Goal: Transaction & Acquisition: Register for event/course

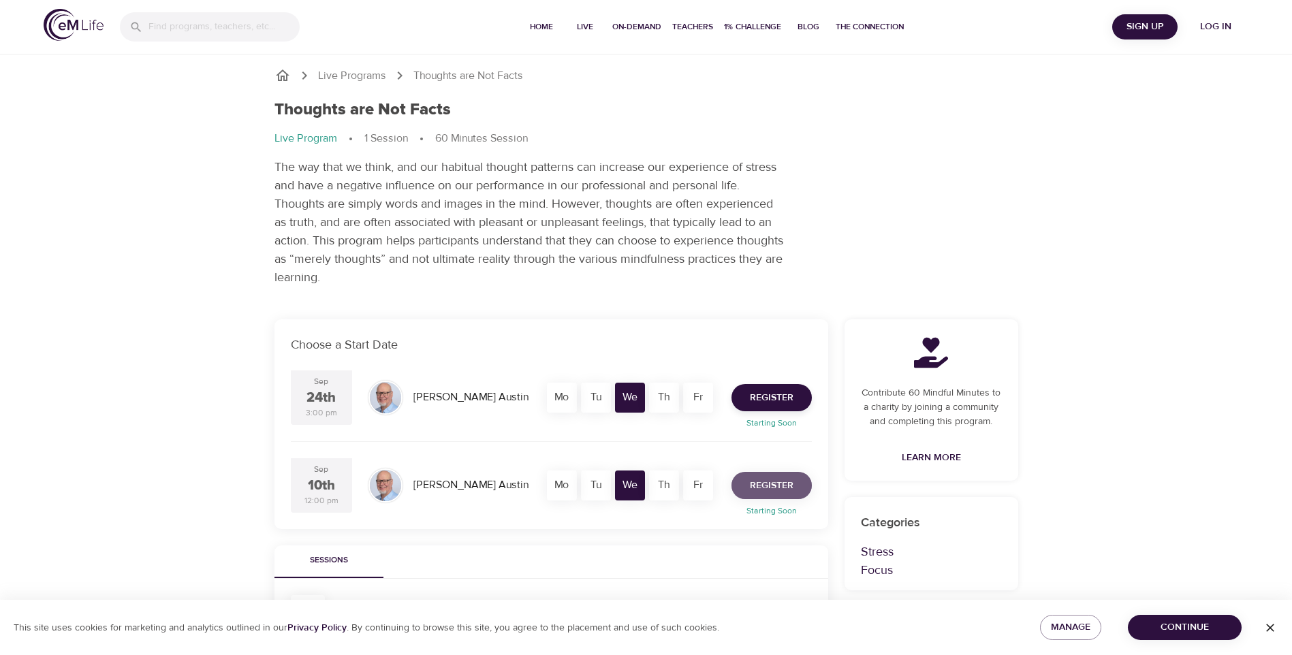
click at [772, 490] on span "Register" at bounding box center [772, 485] width 44 height 17
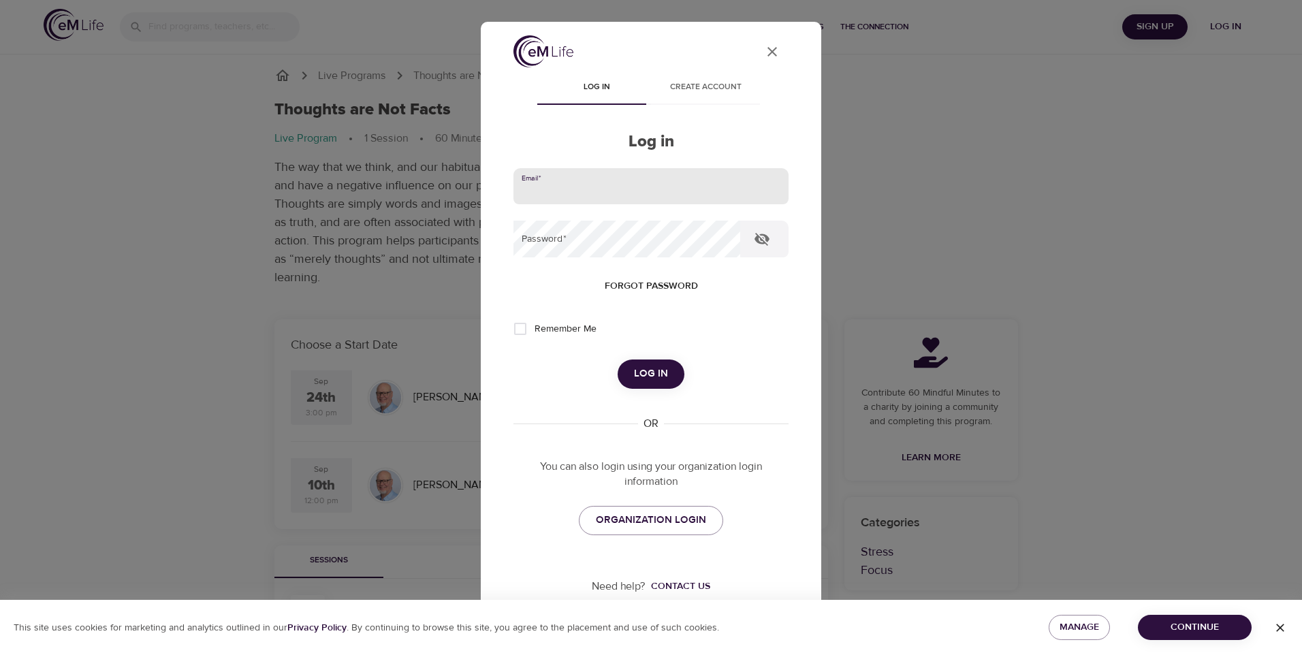
click at [611, 204] on input "email" at bounding box center [651, 186] width 275 height 37
type input "[EMAIL_ADDRESS][DOMAIN_NAME]"
click at [618, 360] on button "Log in" at bounding box center [651, 374] width 67 height 29
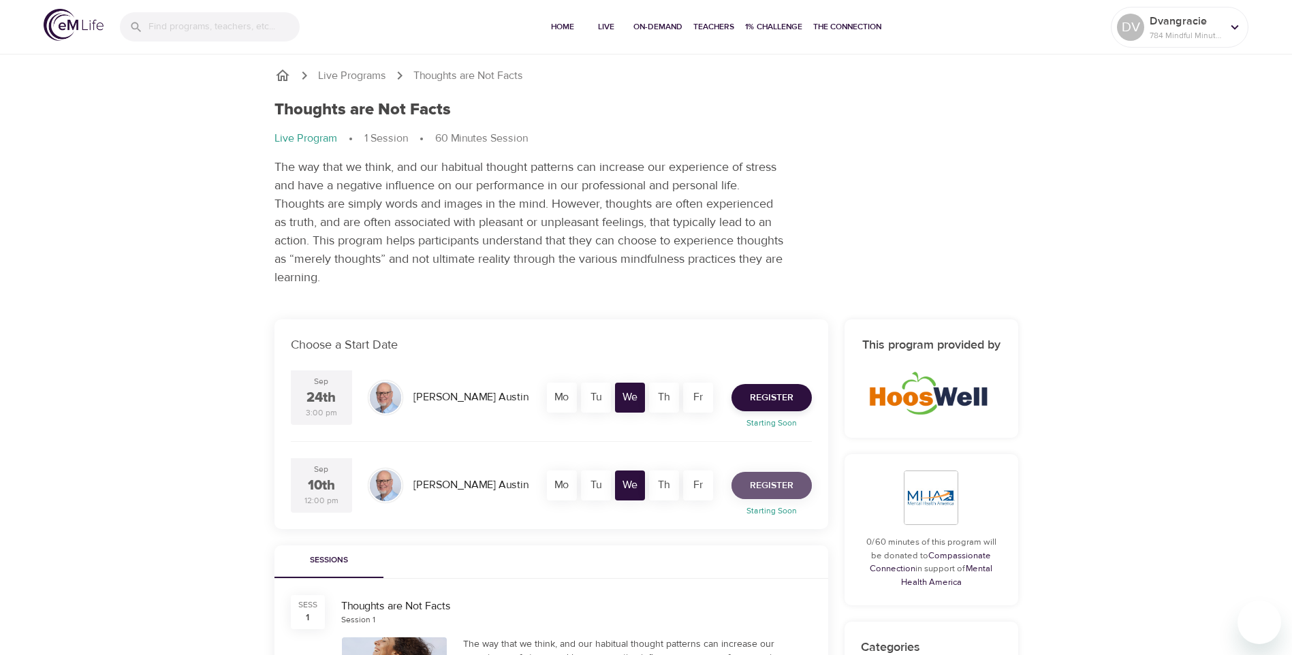
click at [794, 488] on button "Register" at bounding box center [772, 485] width 80 height 27
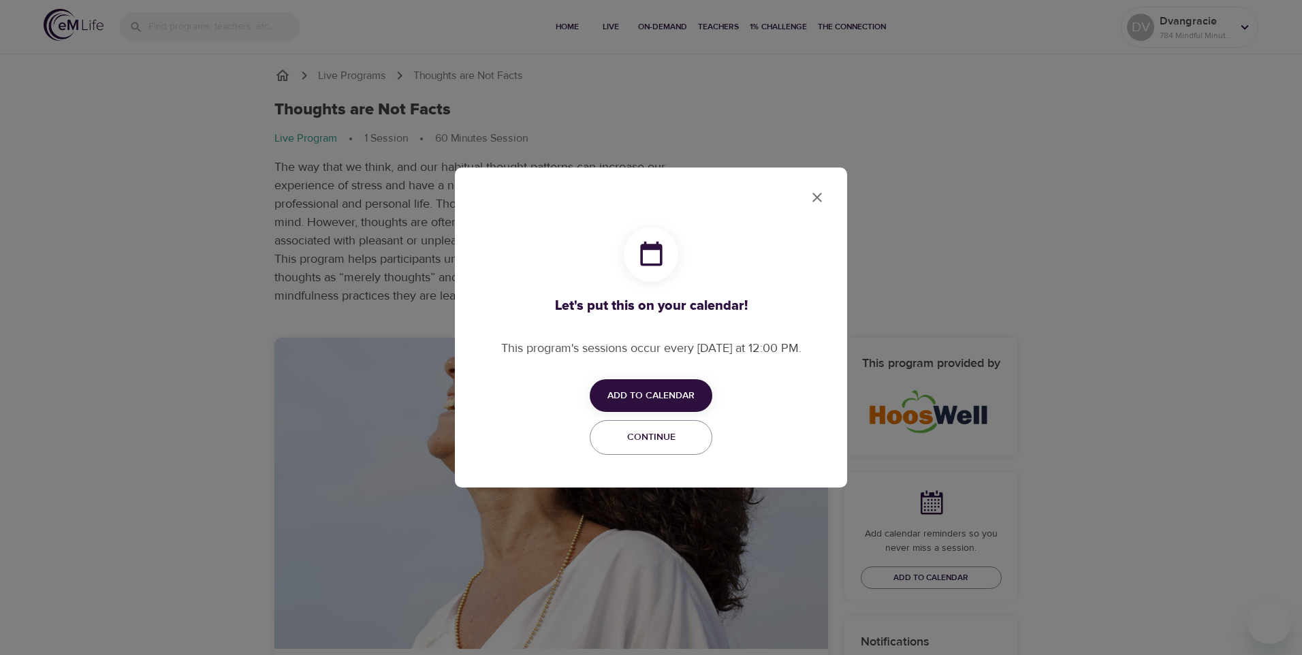
checkbox input "true"
click at [652, 398] on span "Add to Calendar" at bounding box center [651, 396] width 87 height 17
click at [651, 450] on span "Outlook" at bounding box center [660, 448] width 42 height 18
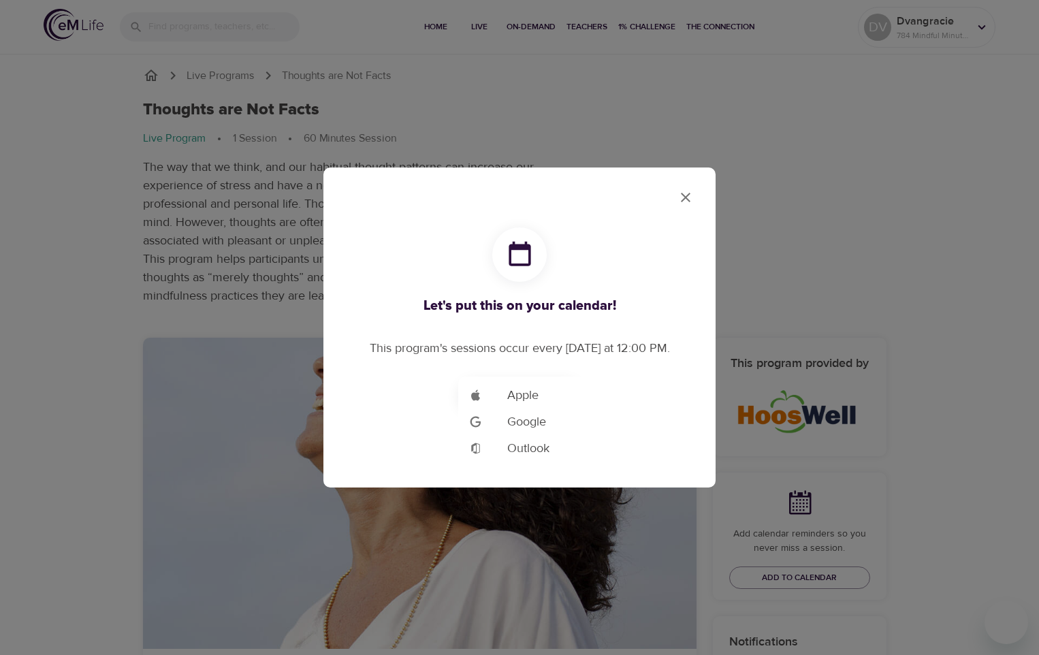
click at [681, 201] on div at bounding box center [519, 327] width 1039 height 655
click at [685, 195] on icon "close" at bounding box center [686, 197] width 16 height 16
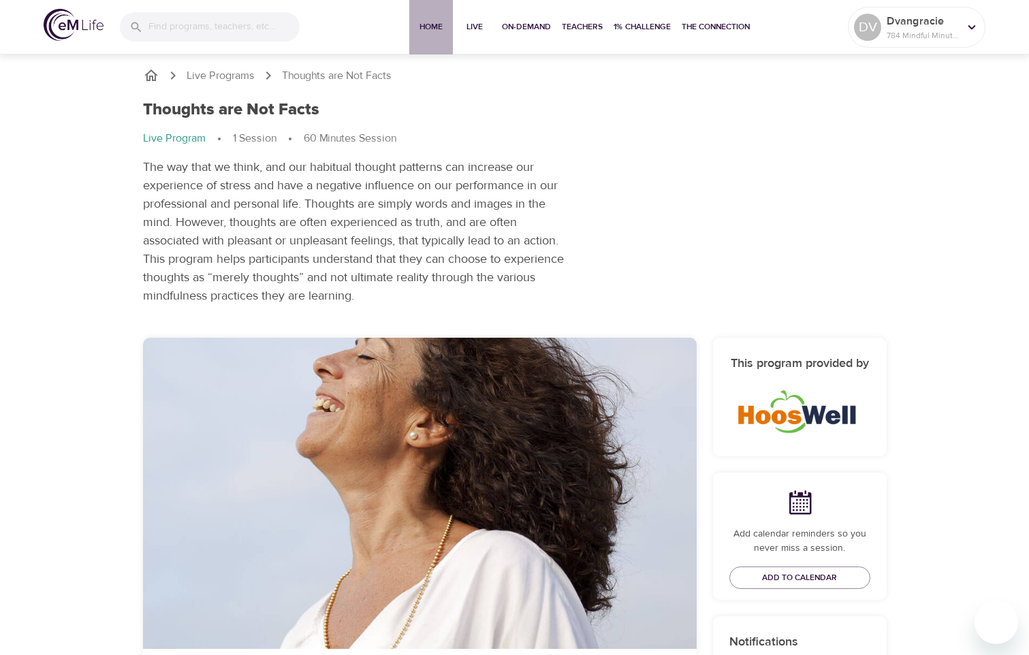
click at [426, 29] on span "Home" at bounding box center [431, 27] width 33 height 14
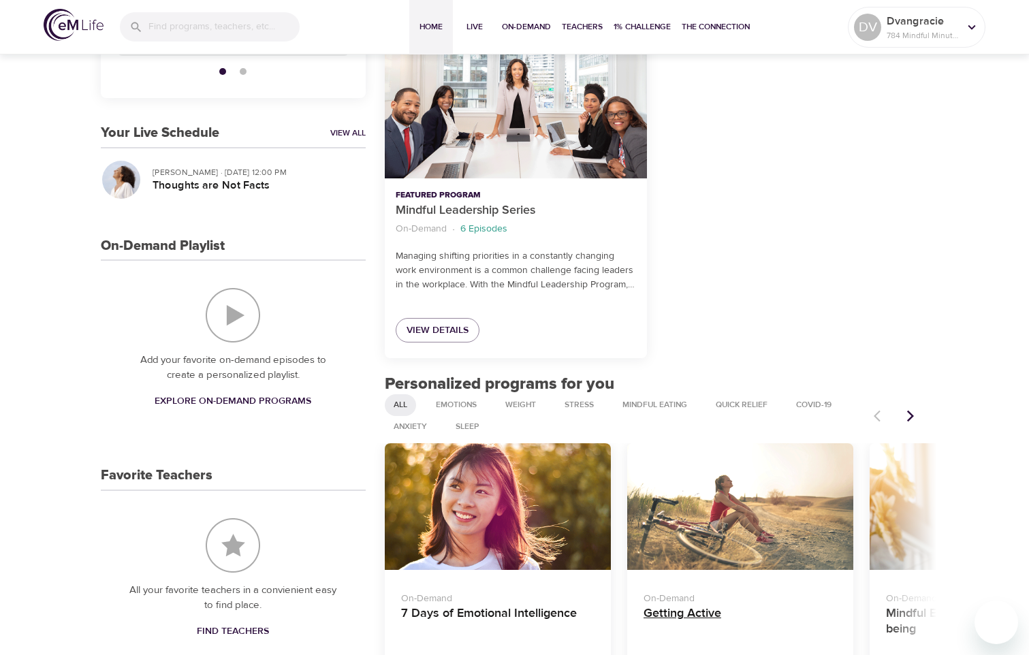
scroll to position [204, 0]
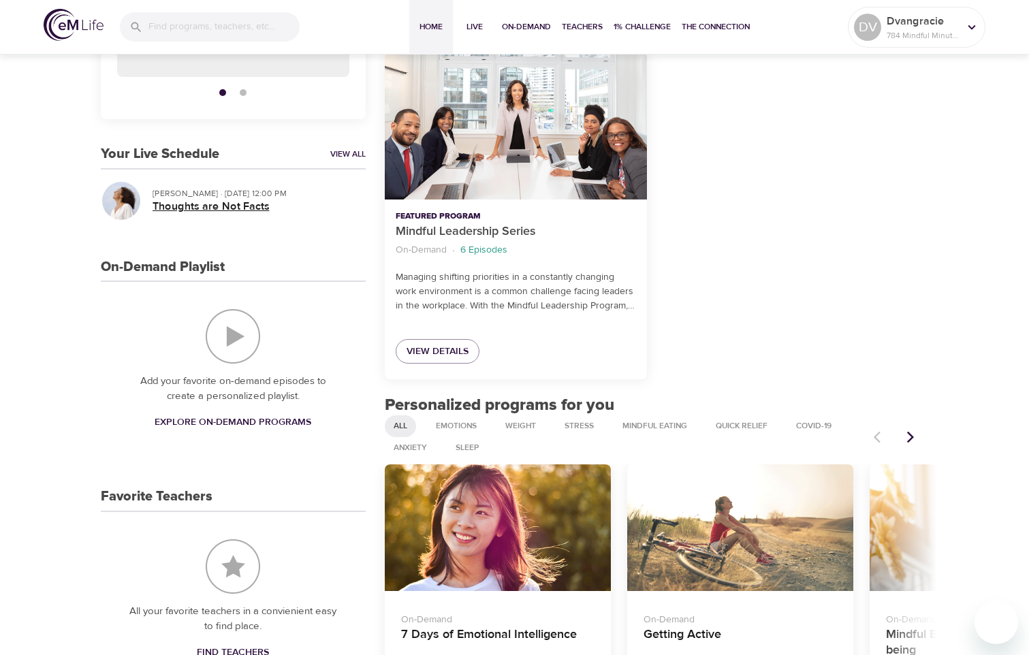
click at [208, 205] on h5 "Thoughts are Not Facts" at bounding box center [254, 207] width 202 height 14
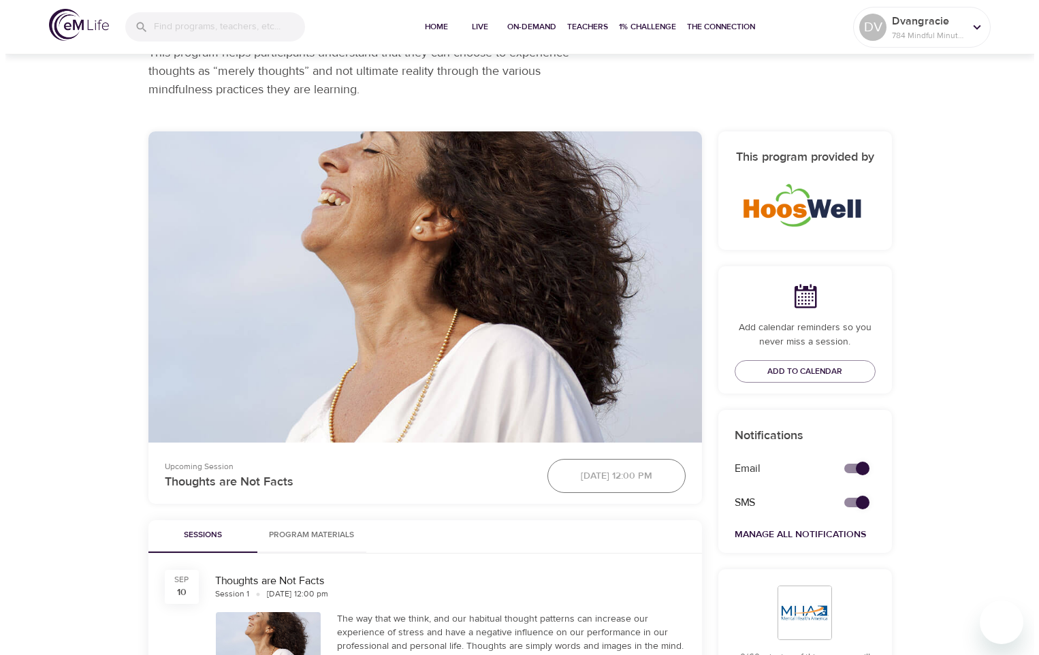
scroll to position [204, 0]
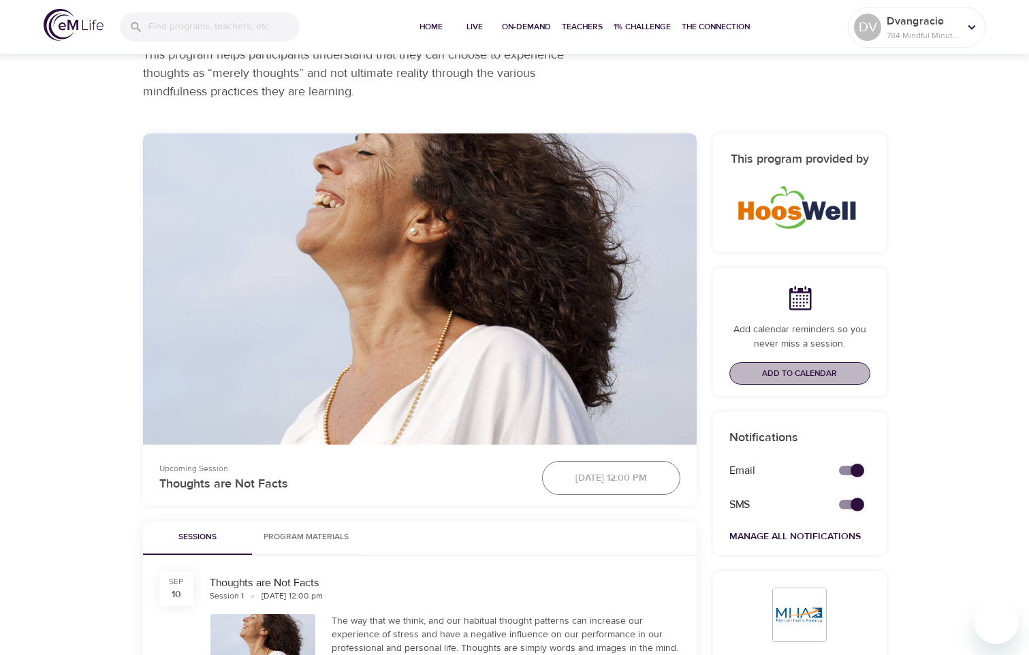
click at [787, 375] on span "Add to Calendar" at bounding box center [799, 373] width 75 height 14
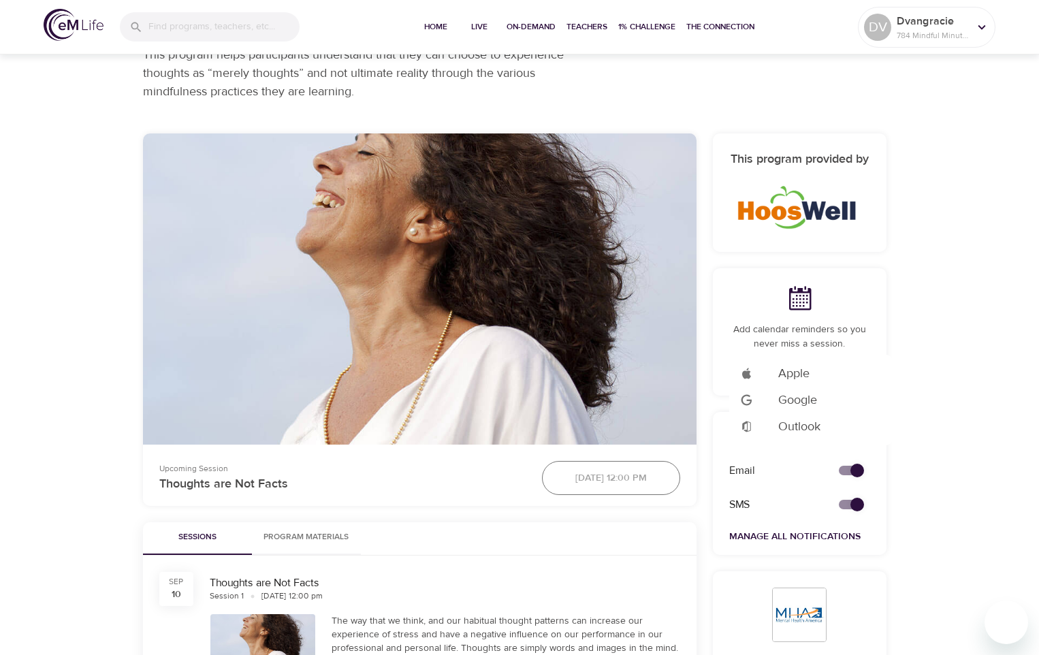
click at [798, 422] on span "Outlook" at bounding box center [800, 427] width 42 height 18
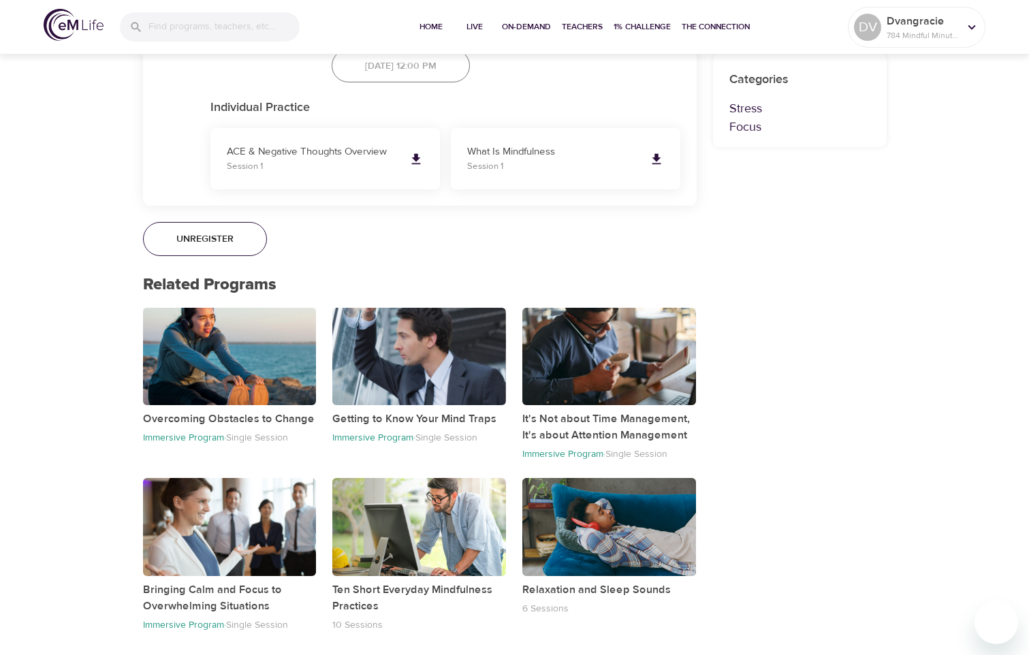
scroll to position [891, 0]
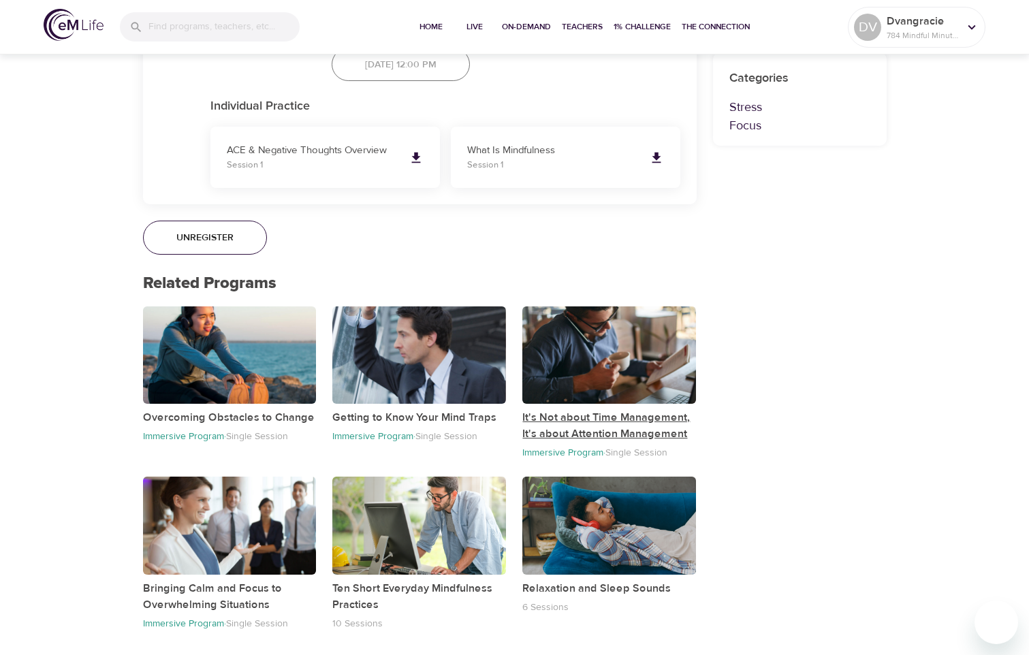
click at [636, 431] on p "It's Not about Time Management, It's about Attention Management" at bounding box center [609, 425] width 174 height 33
